Goal: Task Accomplishment & Management: Use online tool/utility

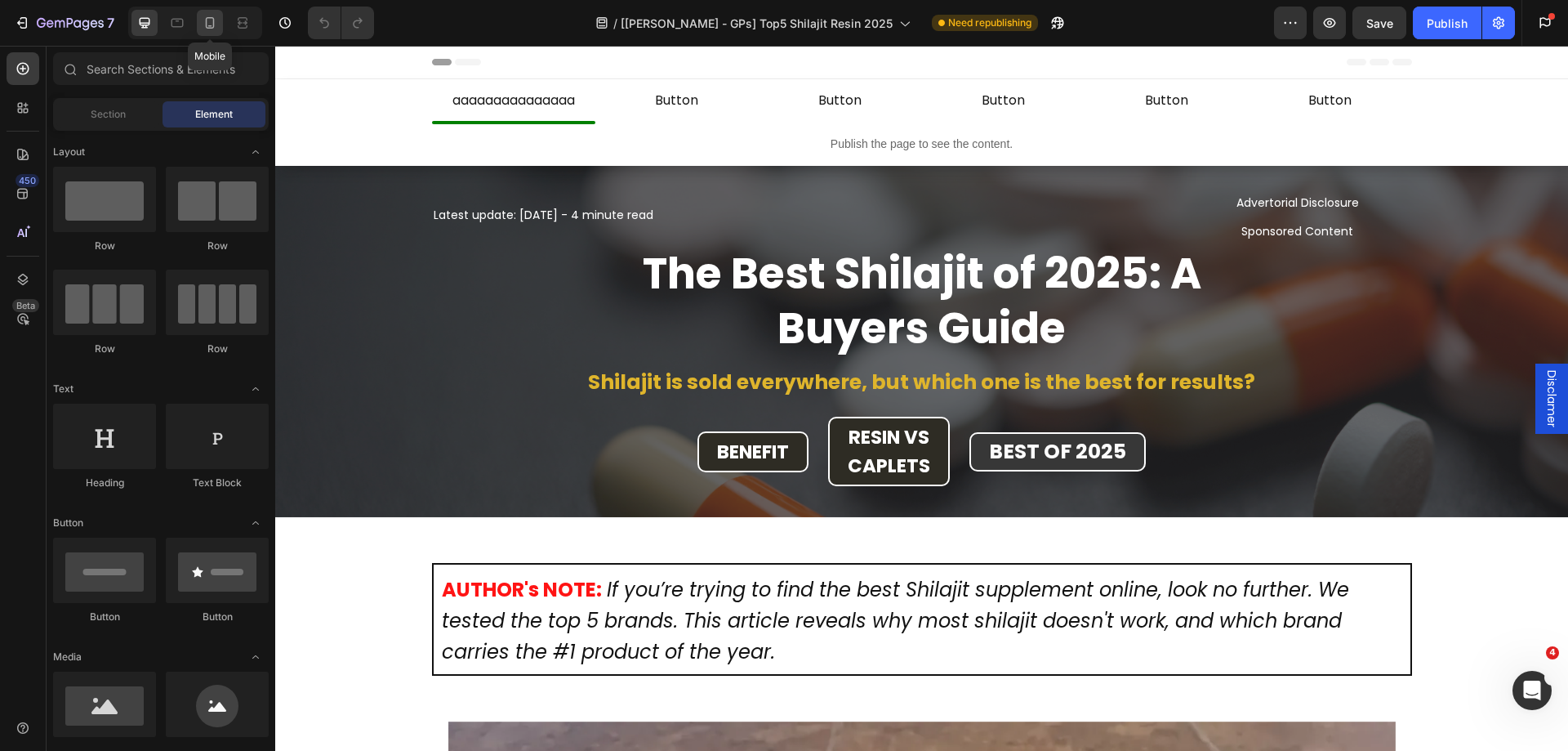
click at [206, 24] on icon at bounding box center [210, 23] width 9 height 12
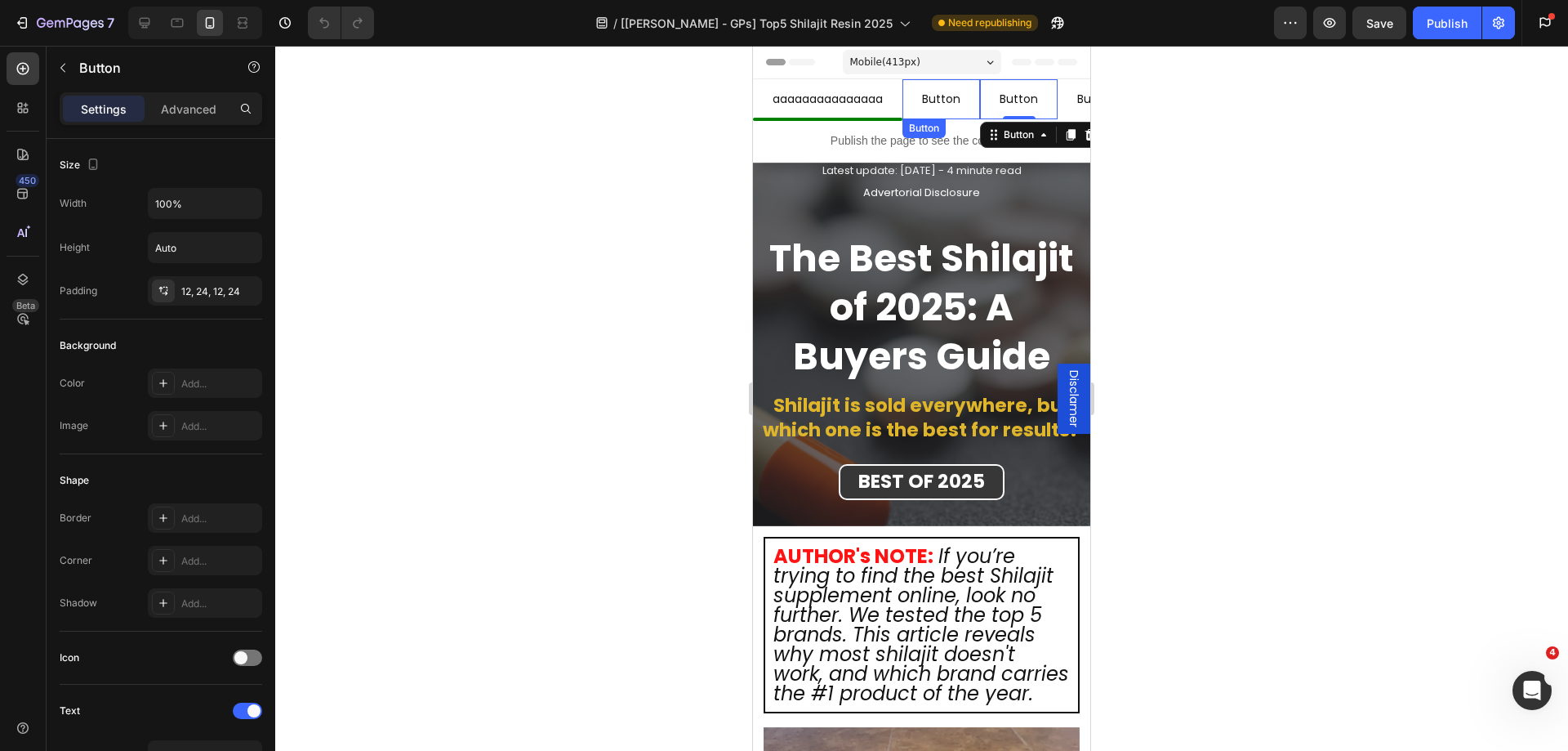
drag, startPoint x: 1004, startPoint y: 107, endPoint x: 912, endPoint y: 106, distance: 92.0
click at [912, 106] on div "aaaaaaaaaaaaaaa Button Row Button Button Row Button Button 0 Row Button Button …" at bounding box center [1089, 99] width 674 height 40
click at [1069, 106] on link "Button" at bounding box center [1096, 99] width 77 height 40
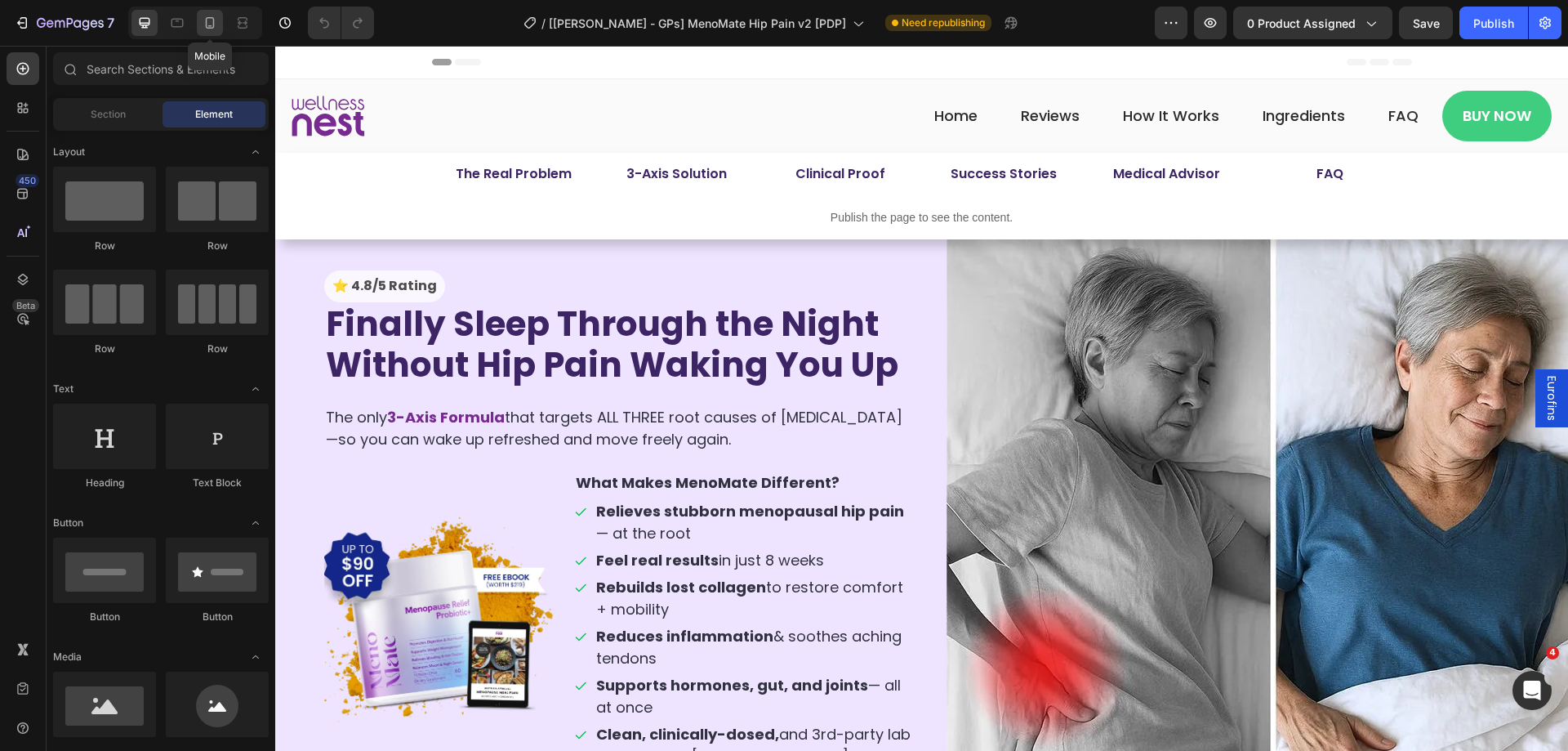
click at [215, 26] on icon at bounding box center [210, 22] width 16 height 16
